Goal: Find specific fact: Find specific fact

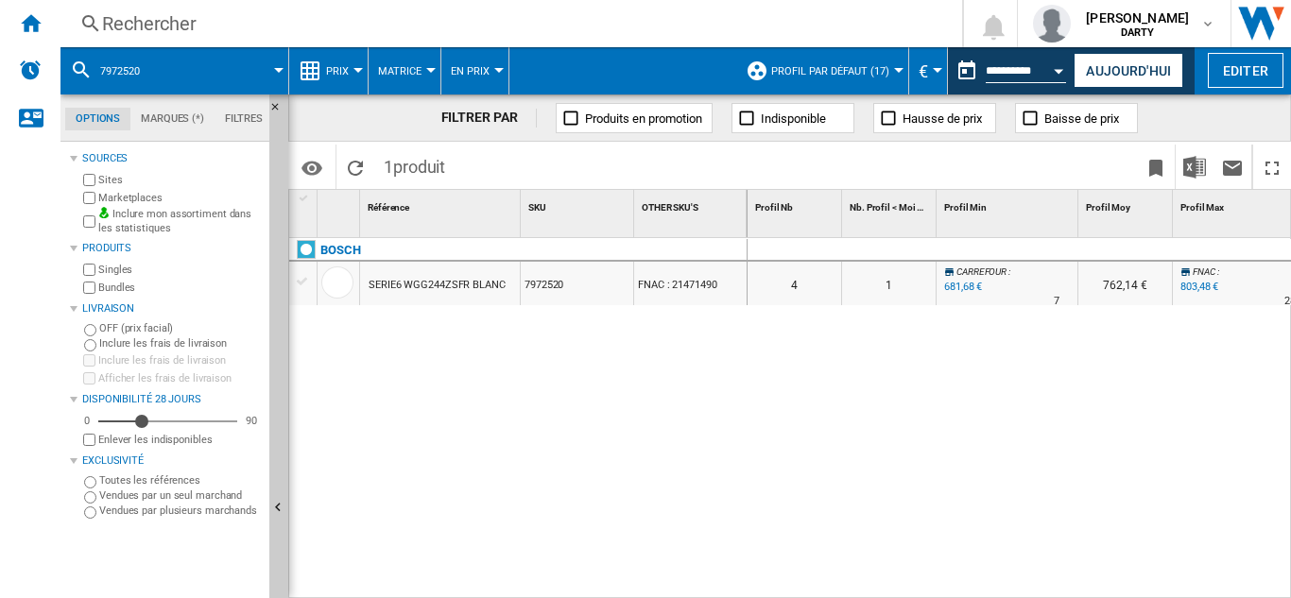
click at [154, 23] on div "Rechercher" at bounding box center [507, 23] width 811 height 26
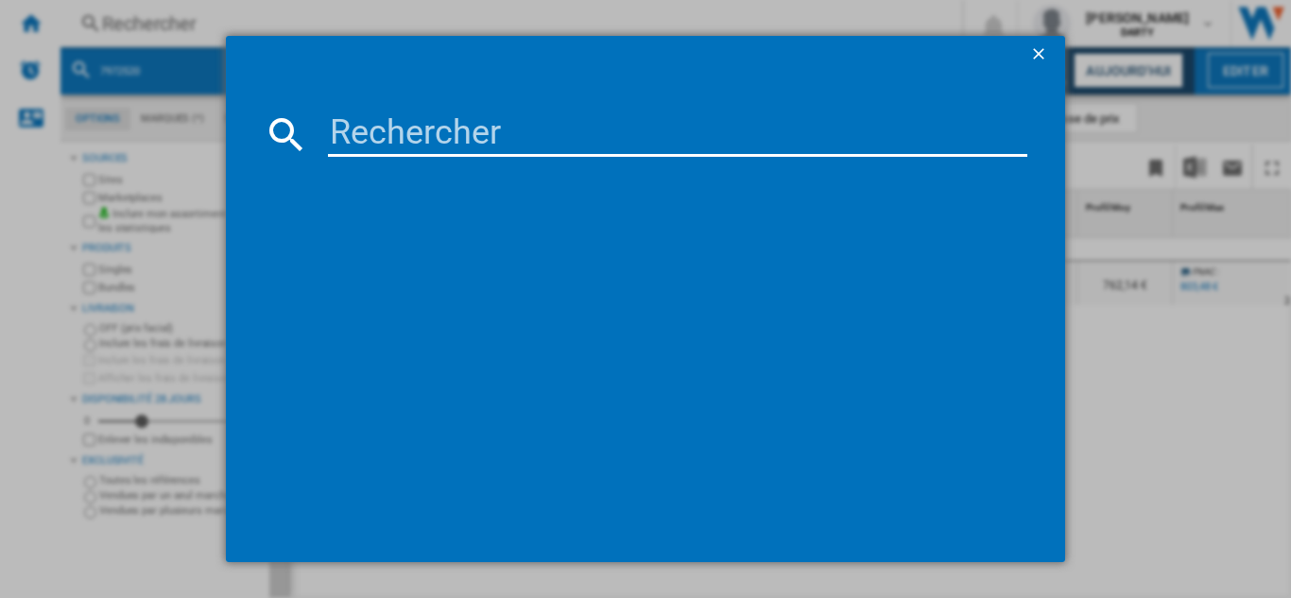
click at [403, 136] on input at bounding box center [677, 134] width 699 height 45
paste input "8009619"
type input "8009619"
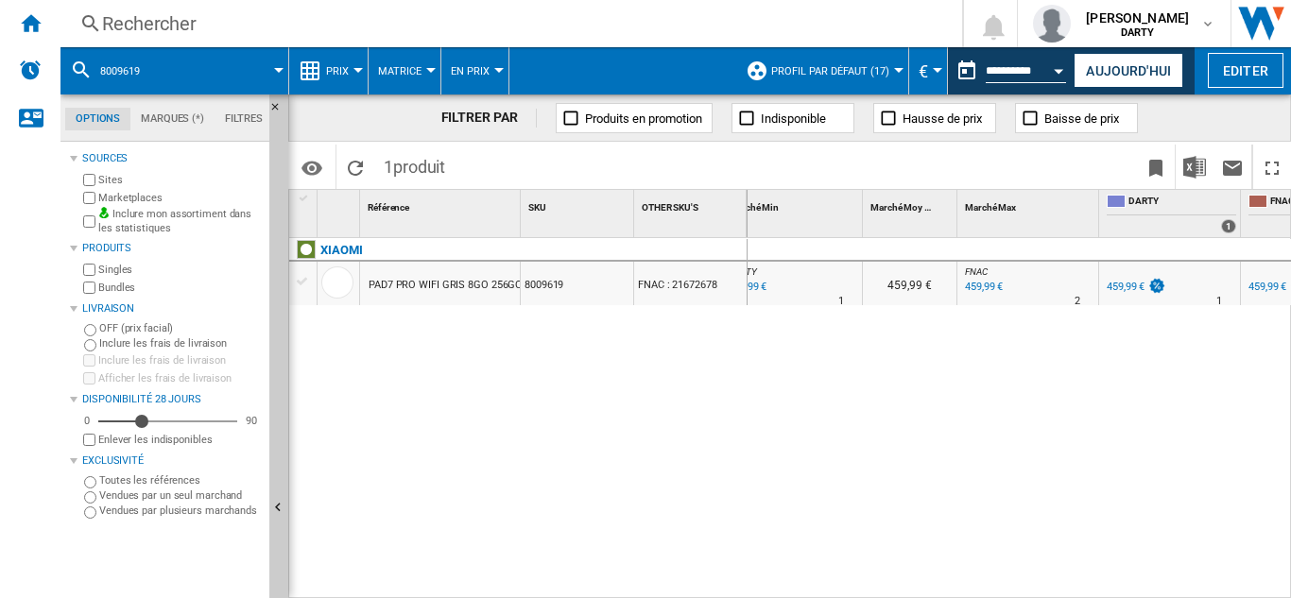
scroll to position [0, 850]
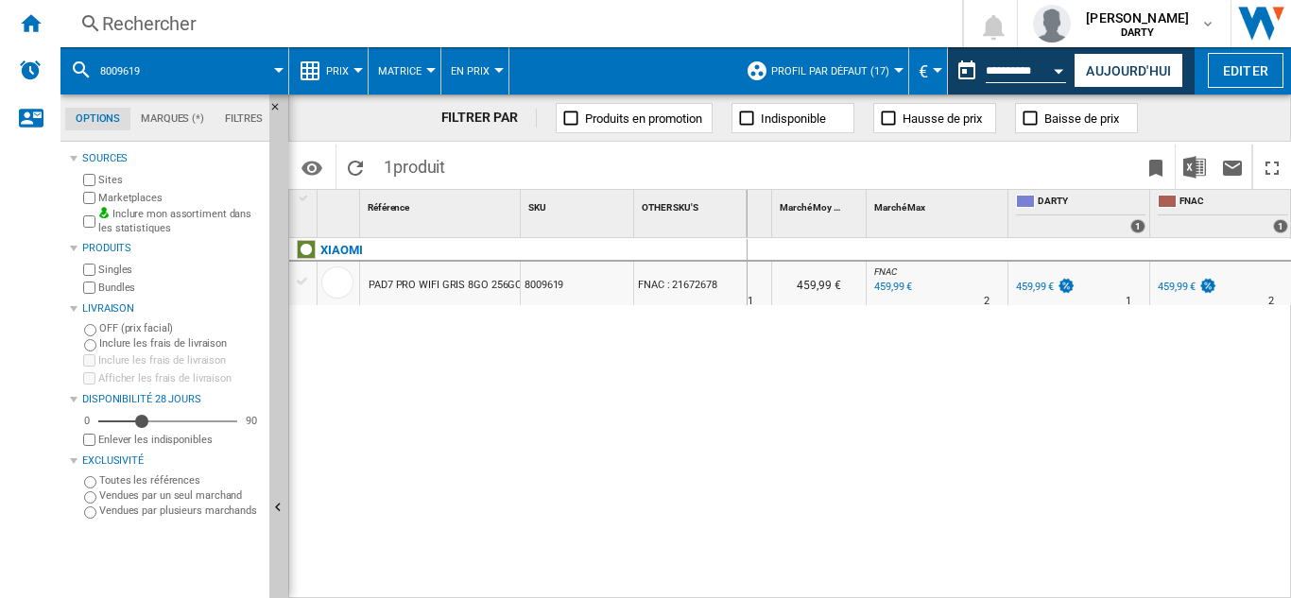
click at [126, 25] on div "Rechercher" at bounding box center [507, 23] width 811 height 26
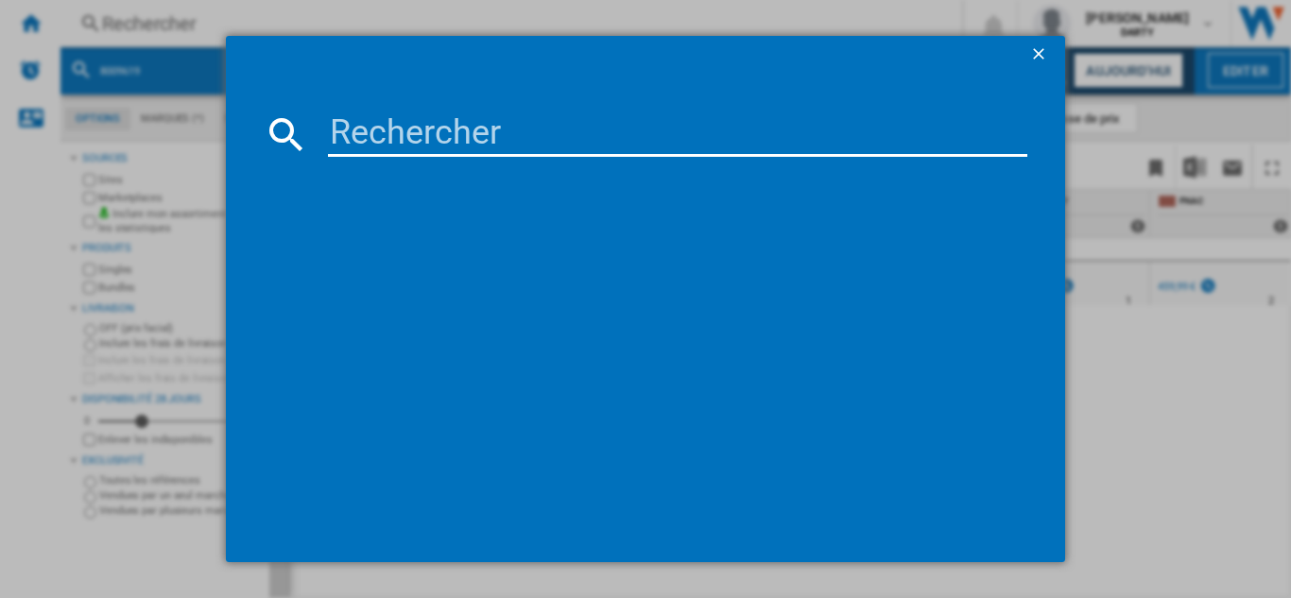
type input "7980248"
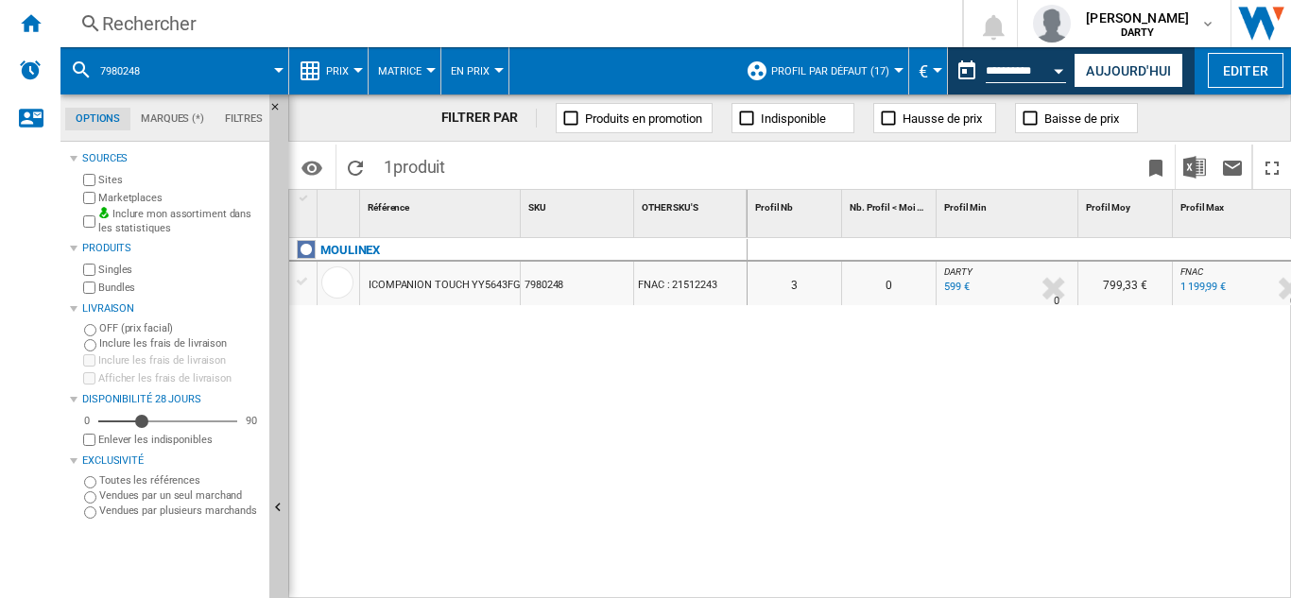
click at [1062, 69] on div "Open calendar" at bounding box center [1059, 71] width 9 height 5
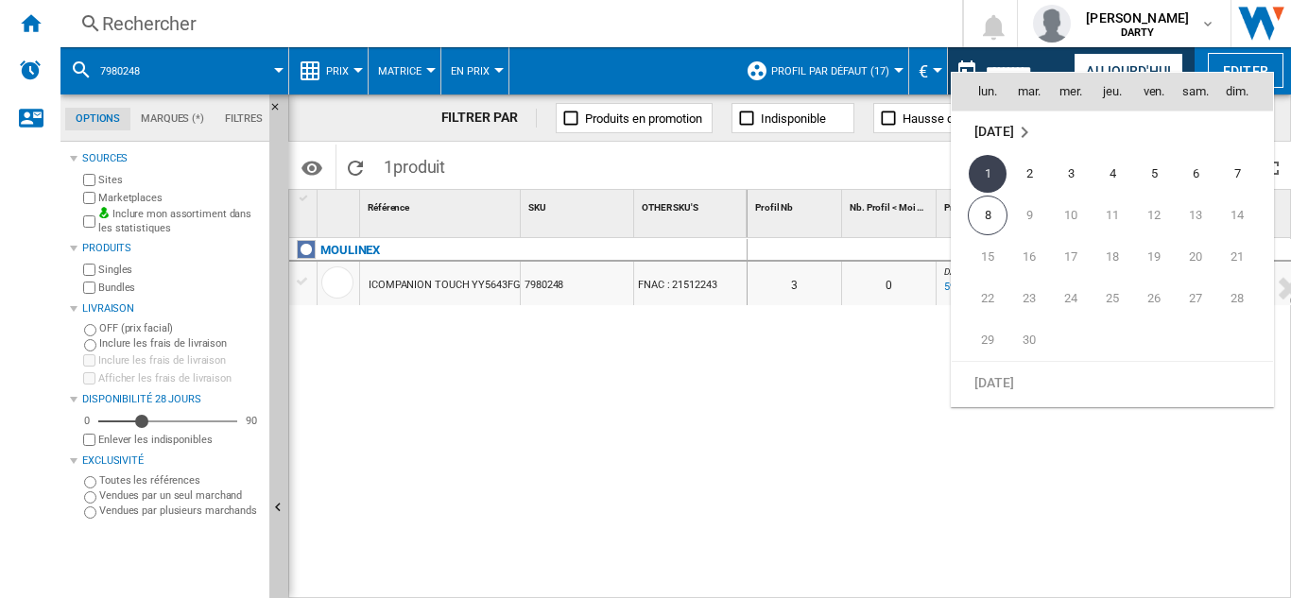
scroll to position [8826, 0]
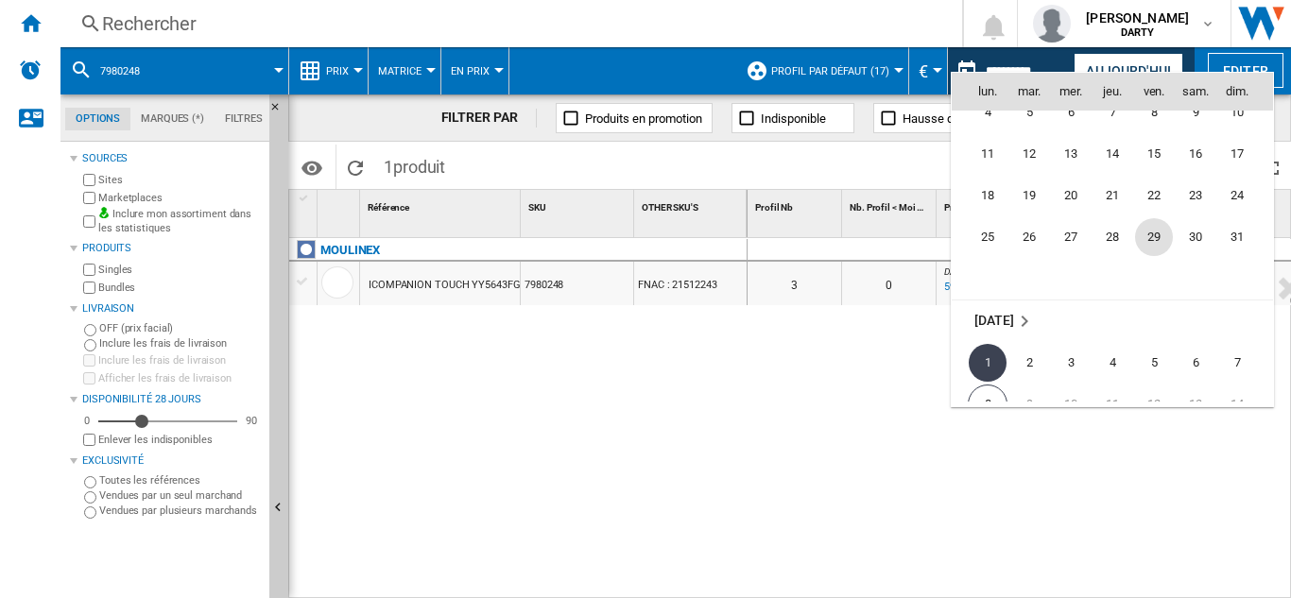
click at [1153, 235] on span "29" at bounding box center [1154, 237] width 38 height 38
type input "**********"
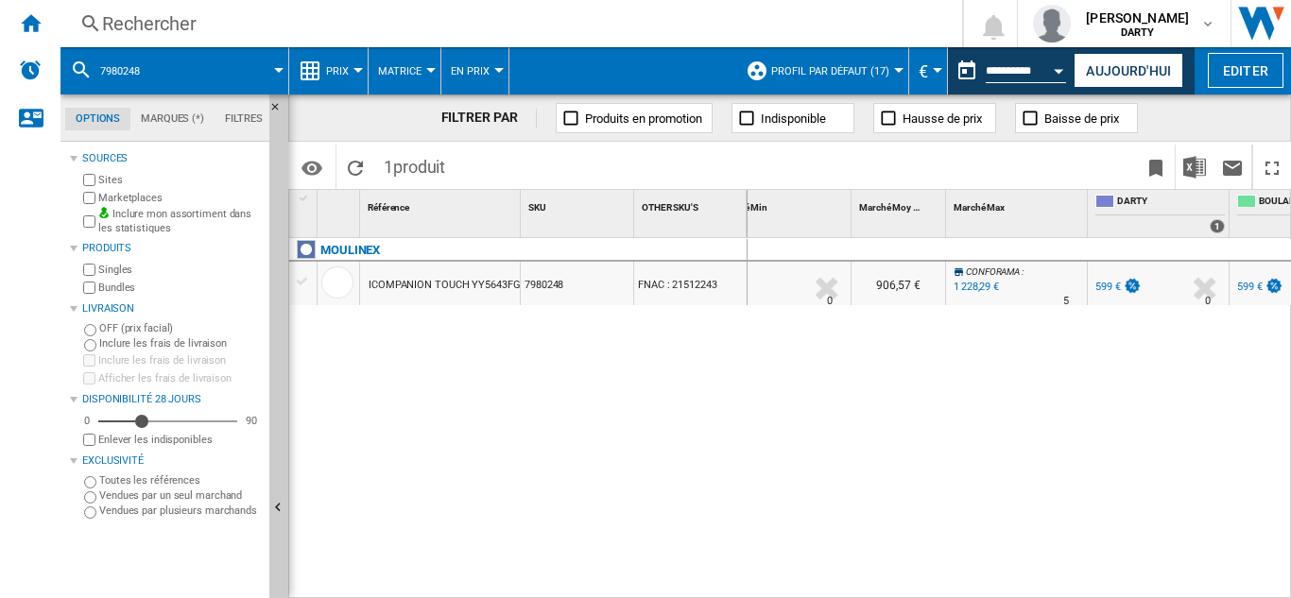
scroll to position [0, 865]
